Goal: Communication & Community: Answer question/provide support

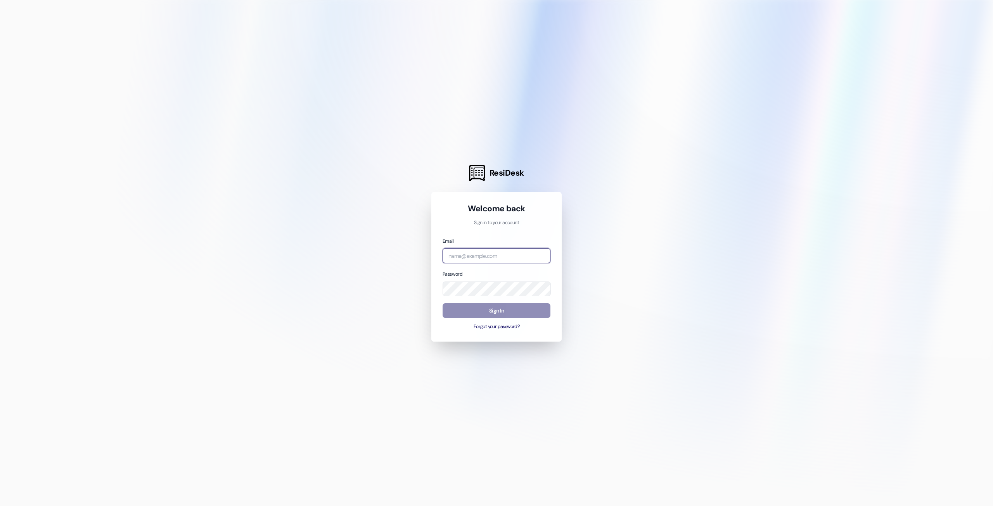
type input "[EMAIL_ADDRESS][DOMAIN_NAME]"
click at [506, 311] on button "Sign In" at bounding box center [497, 310] width 108 height 15
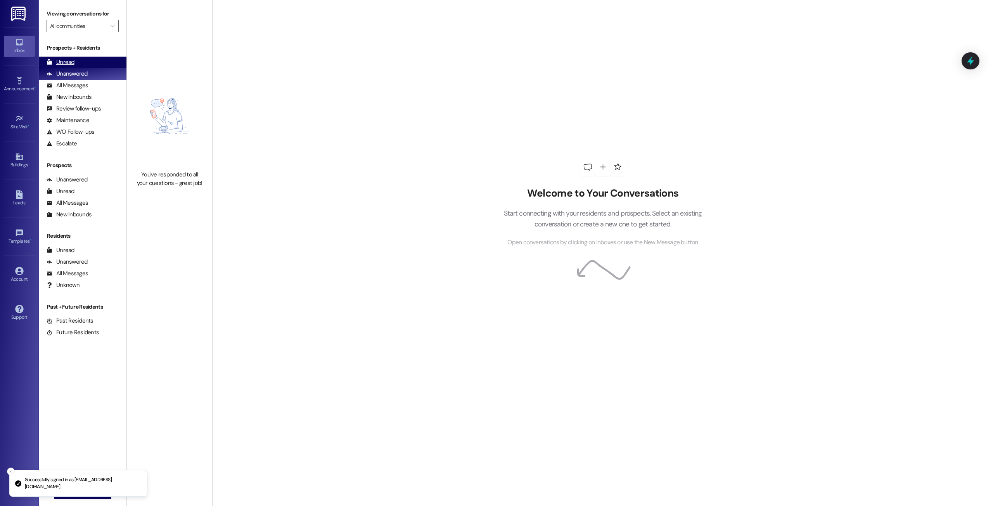
click at [80, 65] on div "Unread (0)" at bounding box center [83, 63] width 88 height 12
